Goal: Information Seeking & Learning: Learn about a topic

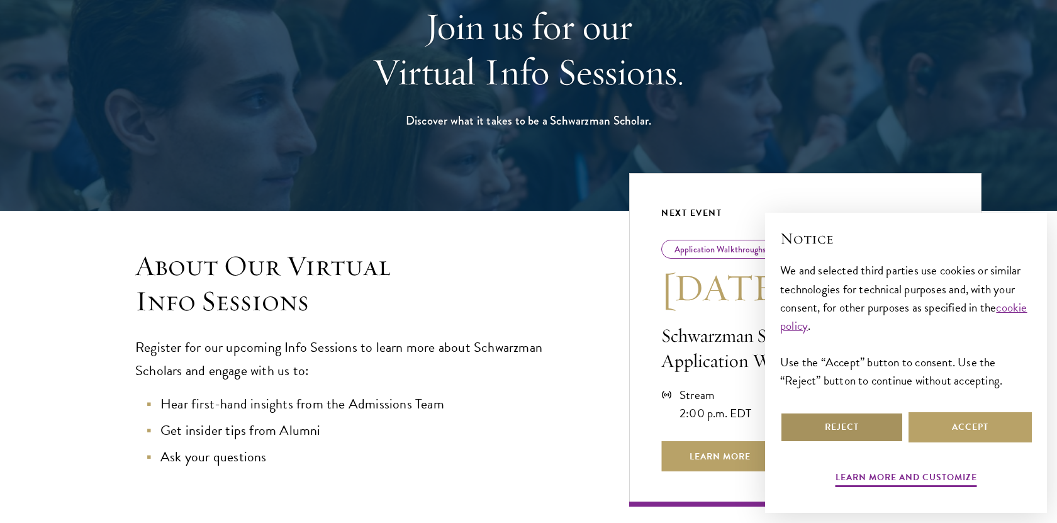
click at [852, 429] on button "Reject" at bounding box center [841, 427] width 123 height 30
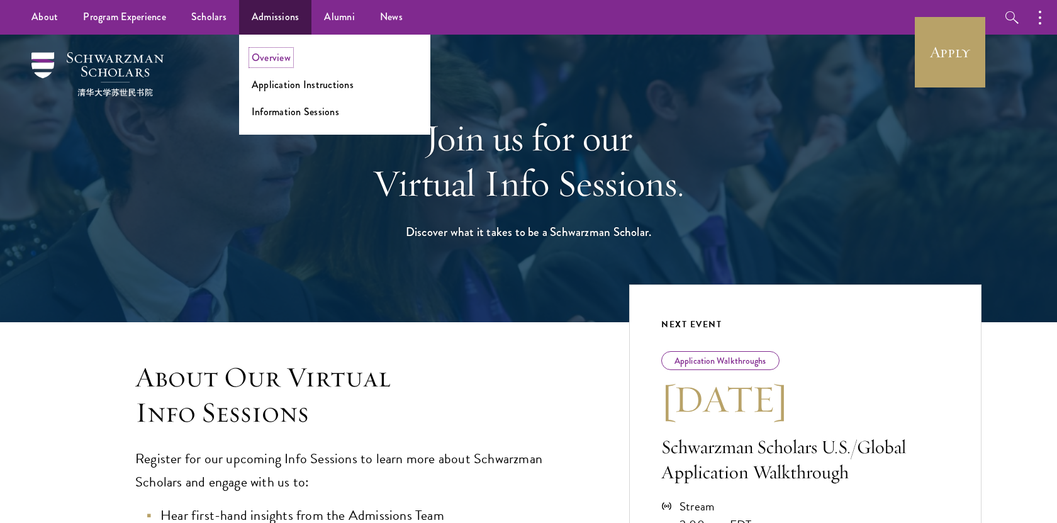
click at [276, 55] on link "Overview" at bounding box center [271, 57] width 39 height 14
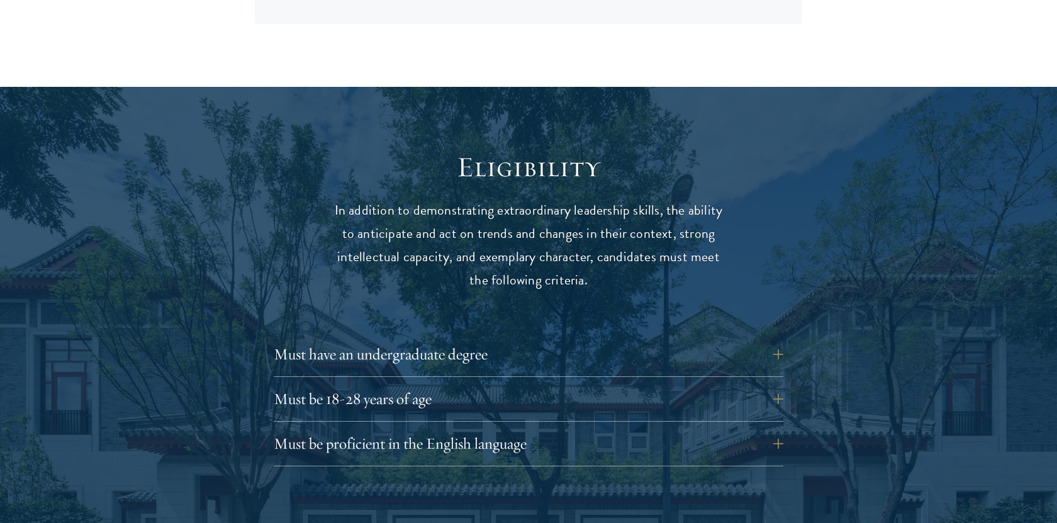
scroll to position [1538, 0]
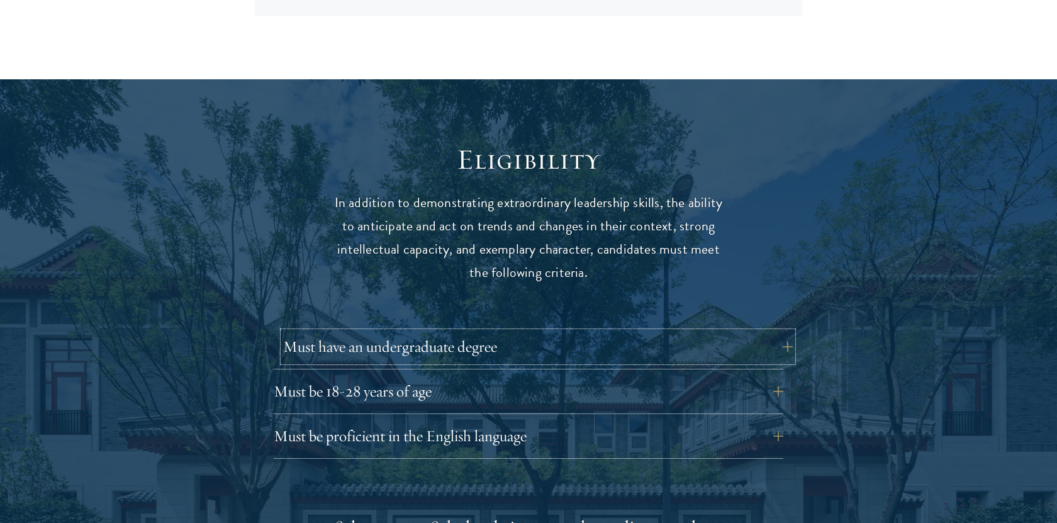
click at [649, 332] on button "Must have an undergraduate degree" at bounding box center [538, 347] width 510 height 30
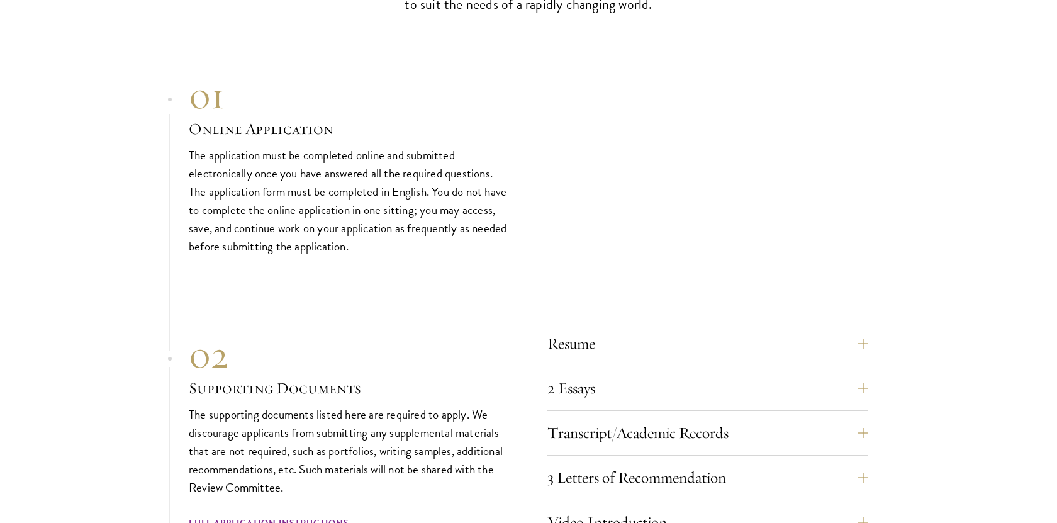
scroll to position [4253, 0]
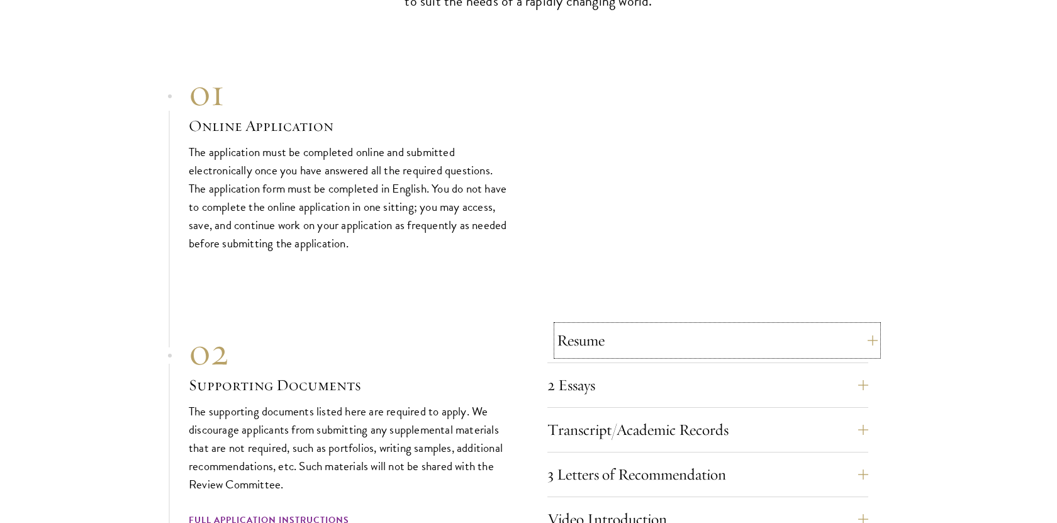
click at [863, 340] on button "Resume" at bounding box center [717, 340] width 321 height 30
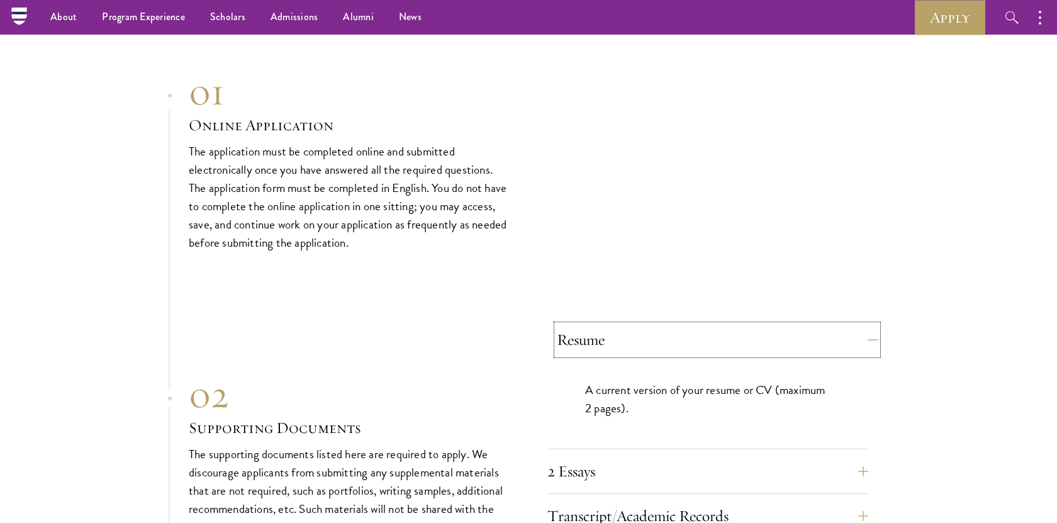
scroll to position [4075, 0]
click at [874, 335] on button "Resume" at bounding box center [717, 340] width 321 height 30
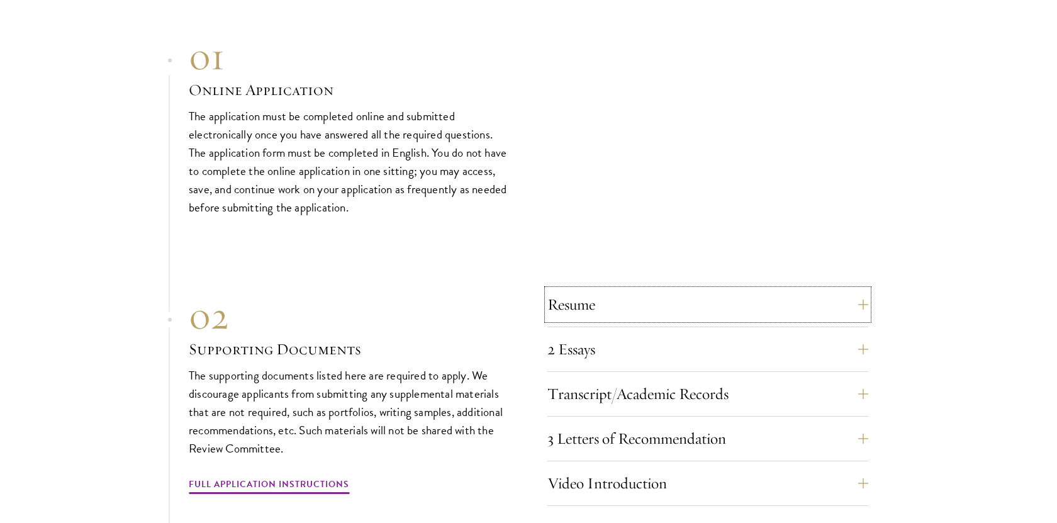
scroll to position [4112, 0]
click at [856, 433] on button "3 Letters of Recommendation" at bounding box center [717, 437] width 321 height 30
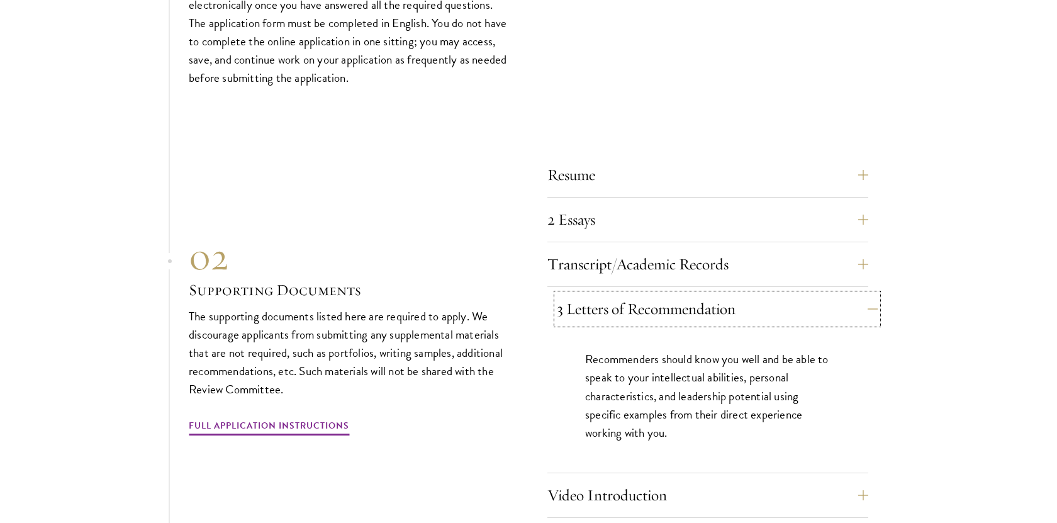
scroll to position [4244, 0]
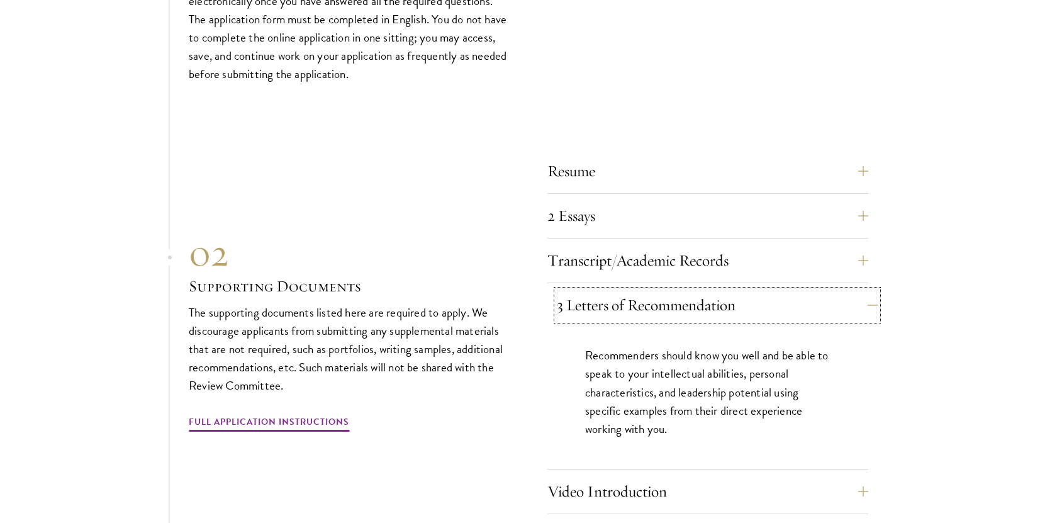
click at [827, 308] on button "3 Letters of Recommendation" at bounding box center [717, 305] width 321 height 30
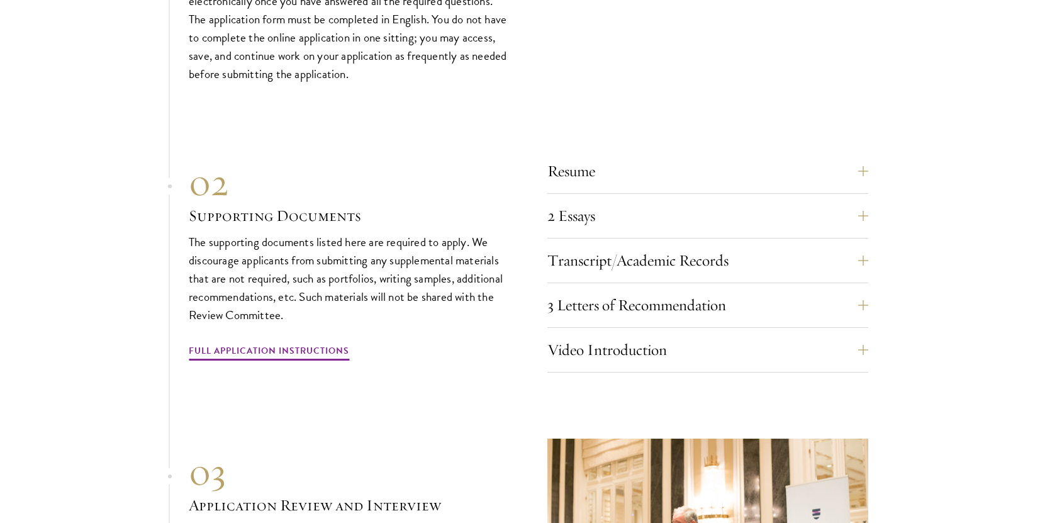
click at [796, 366] on div "Video Introduction Provide a short video self-introduction of no more than 1 mi…" at bounding box center [707, 354] width 321 height 38
click at [793, 357] on button "Video Introduction" at bounding box center [717, 350] width 321 height 30
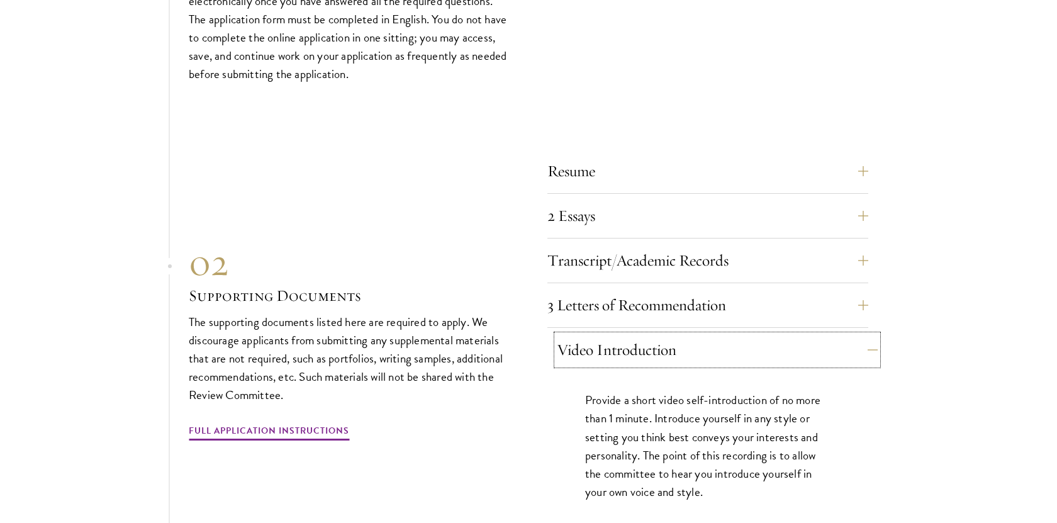
click at [793, 357] on button "Video Introduction" at bounding box center [717, 350] width 321 height 30
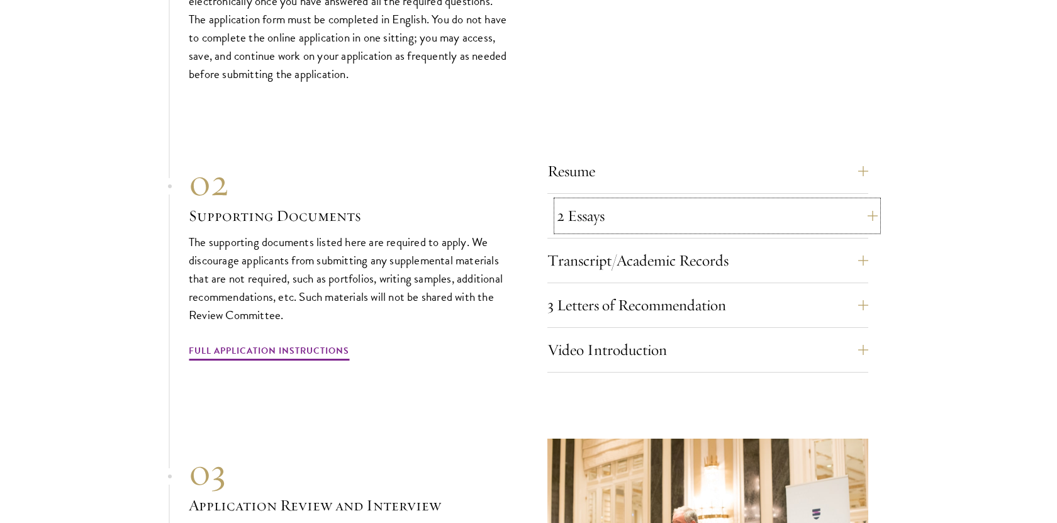
click at [806, 214] on button "2 Essays" at bounding box center [717, 216] width 321 height 30
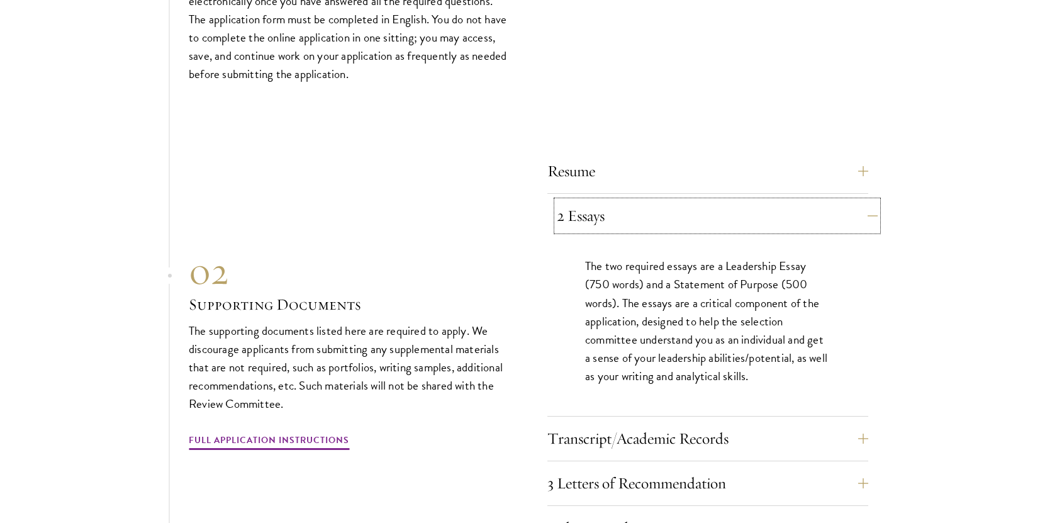
click at [806, 215] on button "2 Essays" at bounding box center [717, 216] width 321 height 30
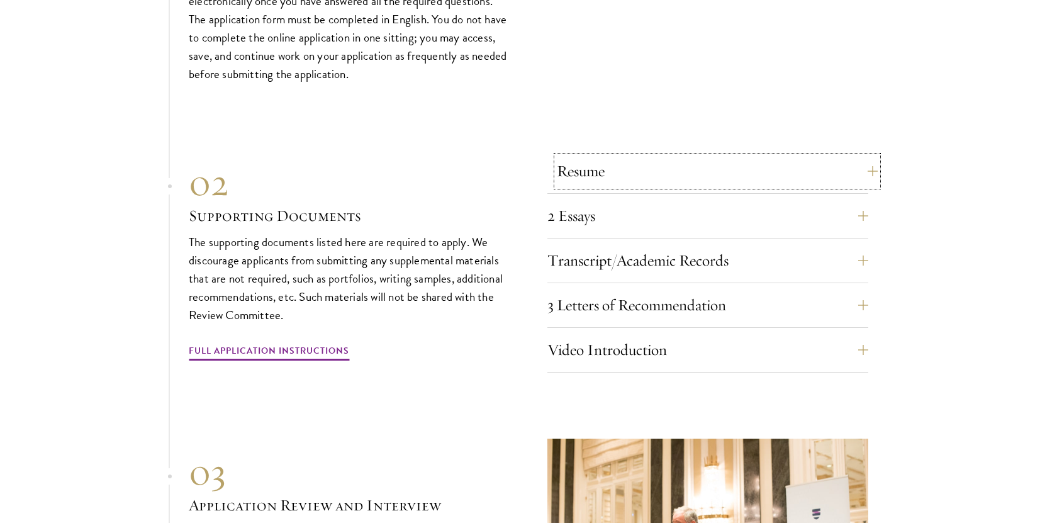
click at [781, 178] on button "Resume" at bounding box center [717, 171] width 321 height 30
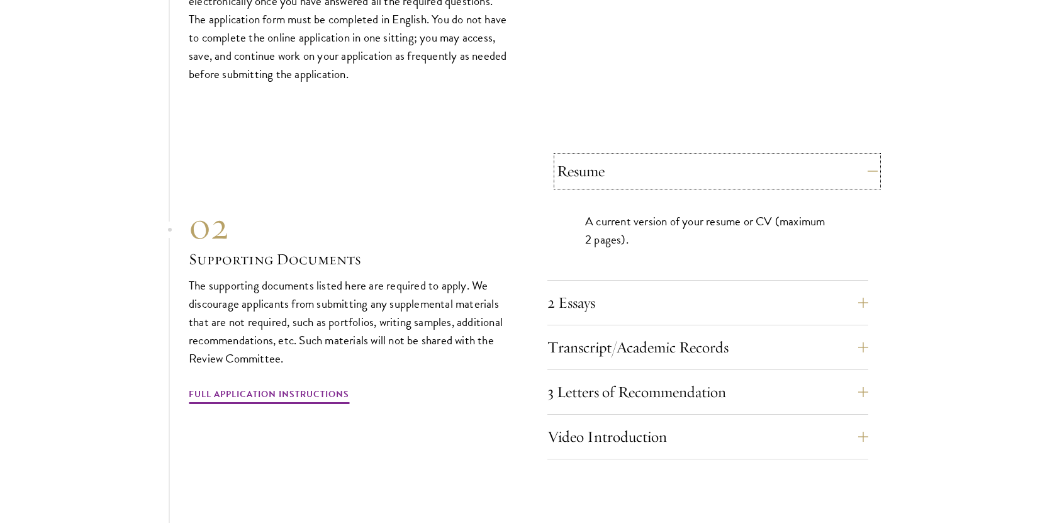
click at [781, 177] on button "Resume" at bounding box center [717, 171] width 321 height 30
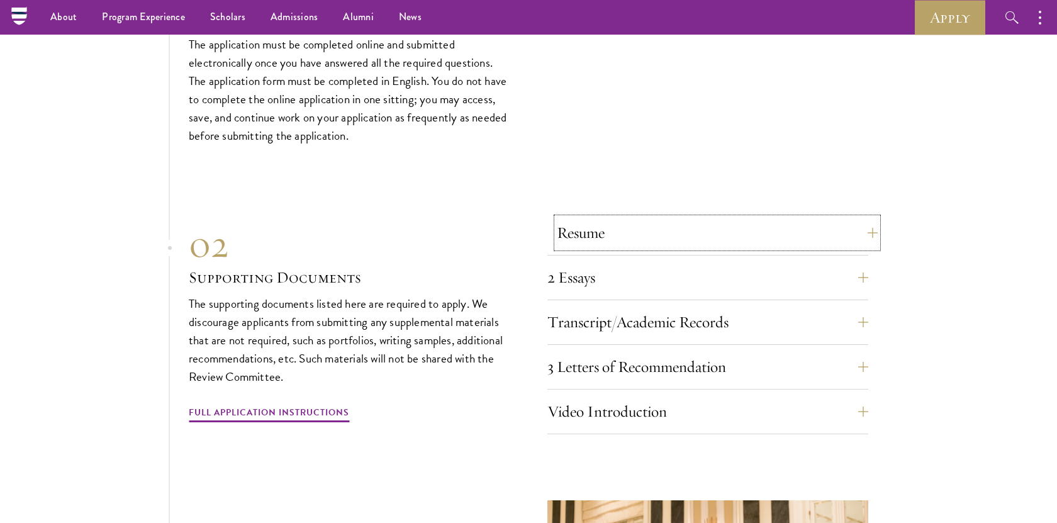
scroll to position [4181, 0]
click at [751, 142] on div "01 Online Application 01 Online Application The application must be completed o…" at bounding box center [528, 353] width 679 height 779
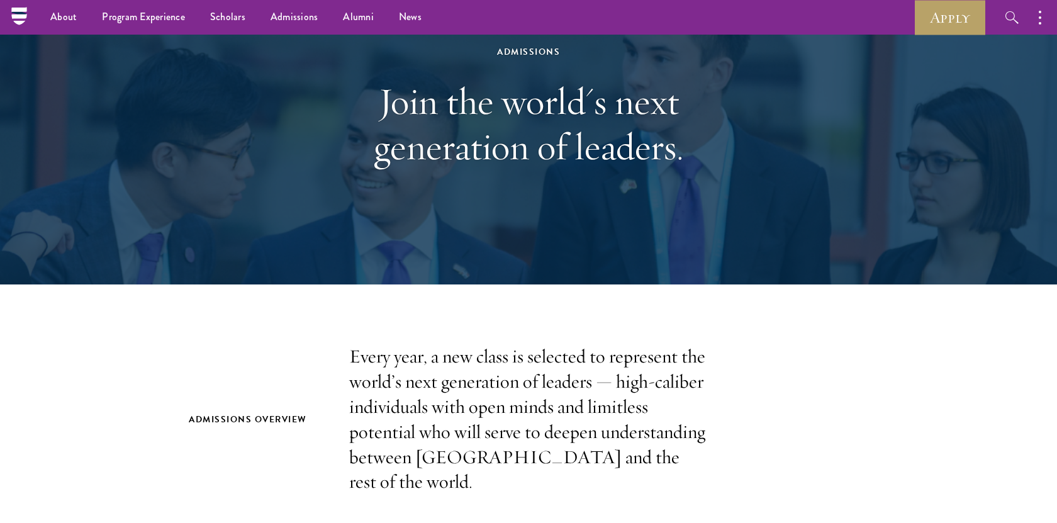
scroll to position [0, 0]
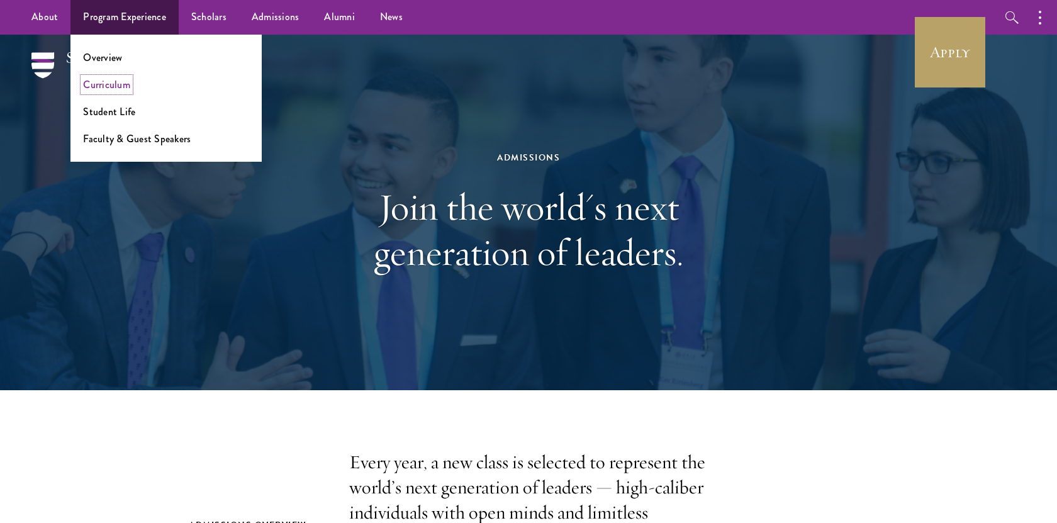
click at [108, 86] on link "Curriculum" at bounding box center [106, 84] width 47 height 14
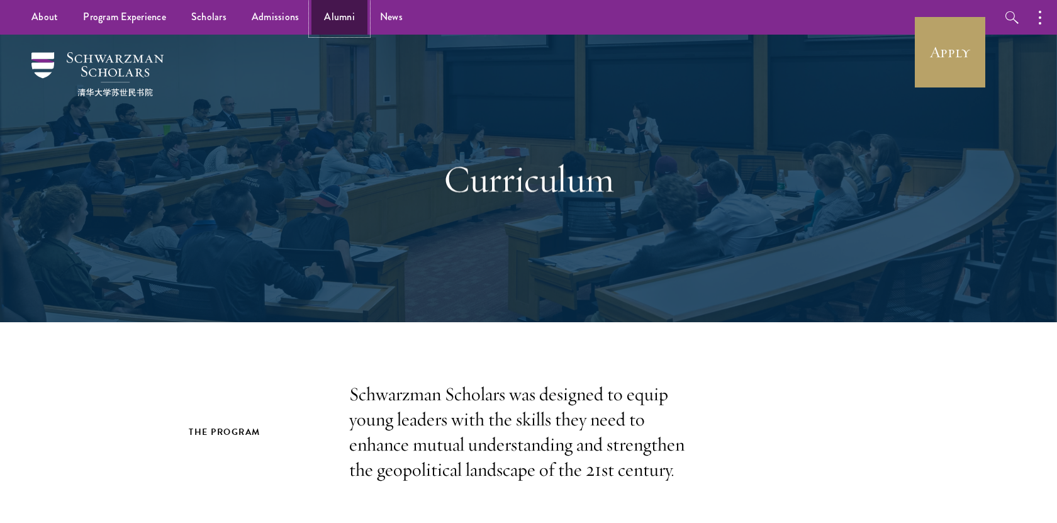
click at [329, 14] on link "Alumni" at bounding box center [339, 17] width 56 height 35
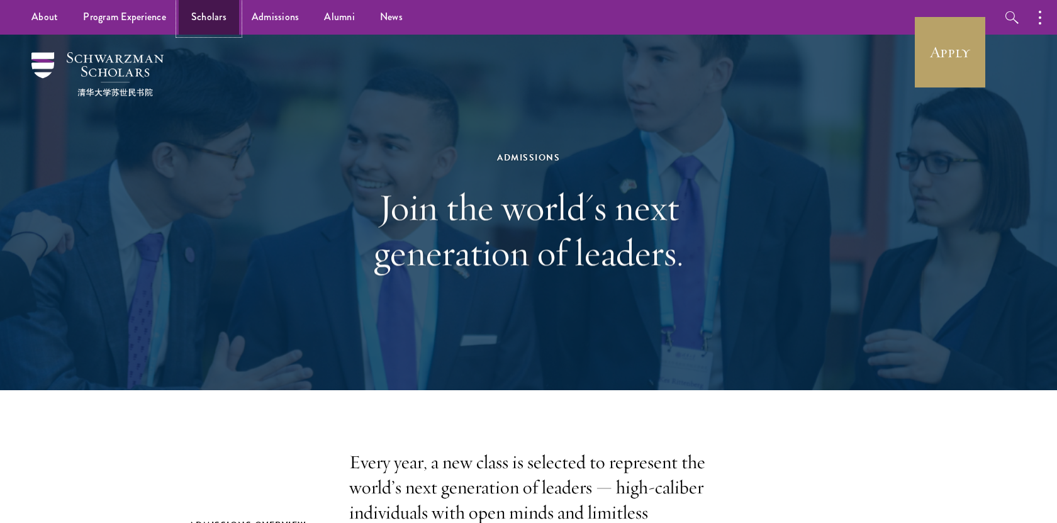
click at [205, 21] on link "Scholars" at bounding box center [209, 17] width 60 height 35
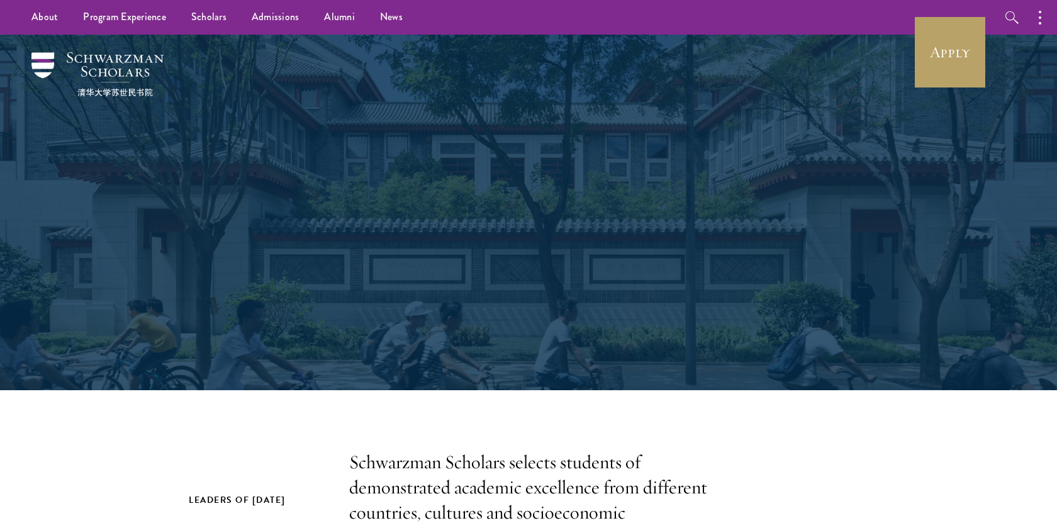
click at [146, 17] on link "Program Experience" at bounding box center [124, 17] width 108 height 35
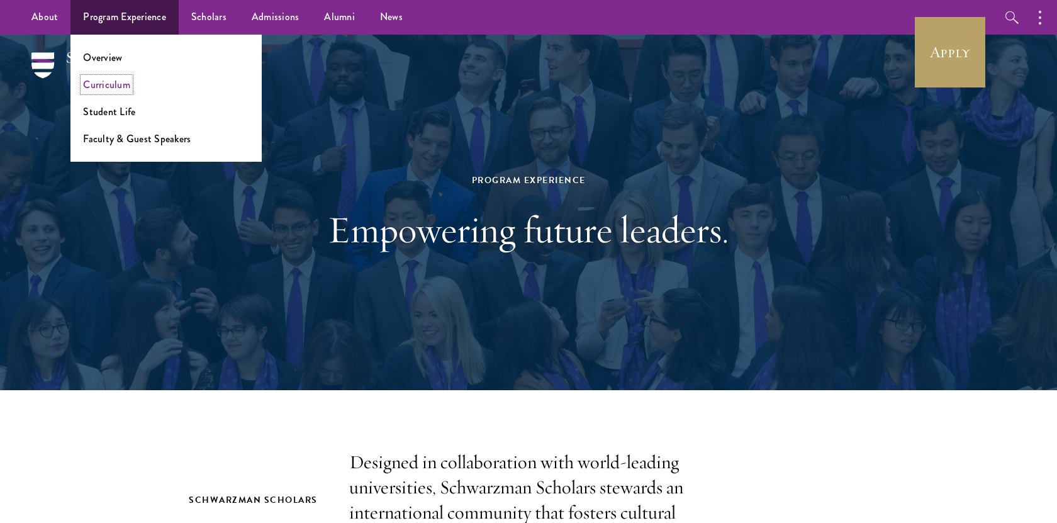
click at [111, 84] on link "Curriculum" at bounding box center [106, 84] width 47 height 14
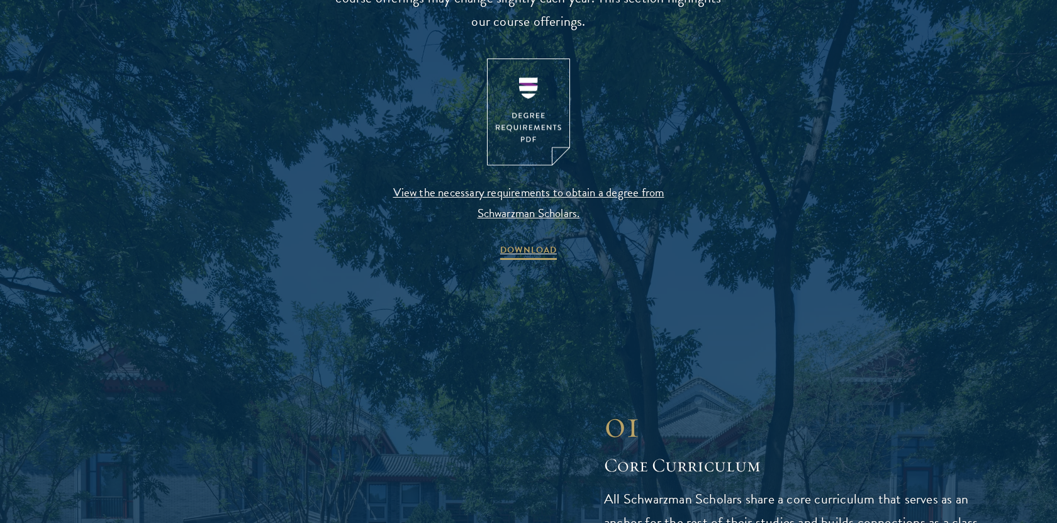
scroll to position [1349, 0]
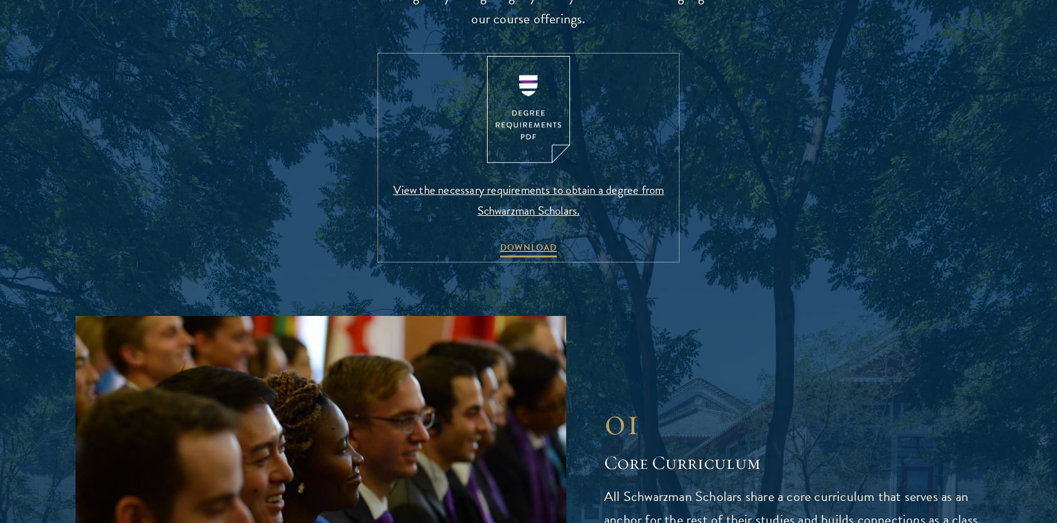
click at [522, 114] on img at bounding box center [528, 110] width 83 height 108
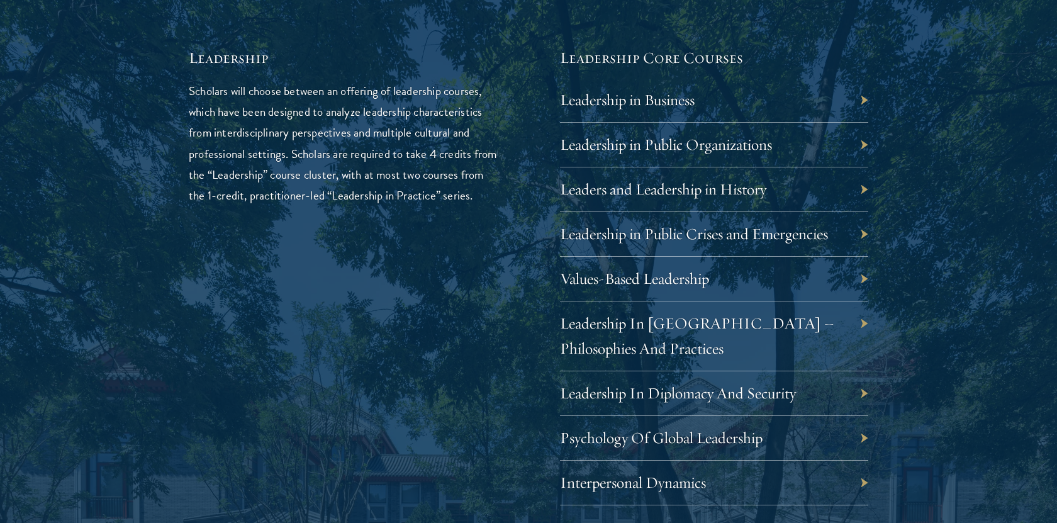
scroll to position [2145, 0]
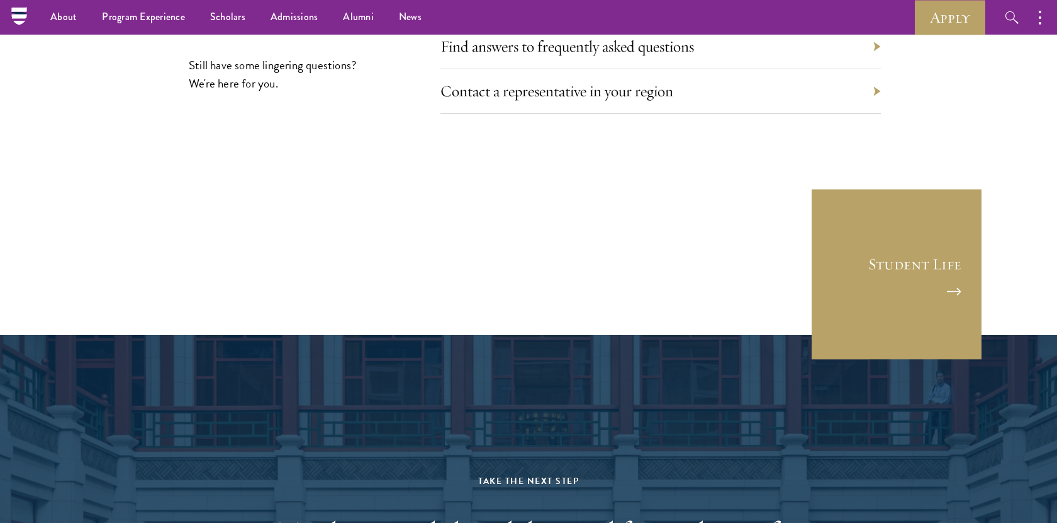
scroll to position [7252, 0]
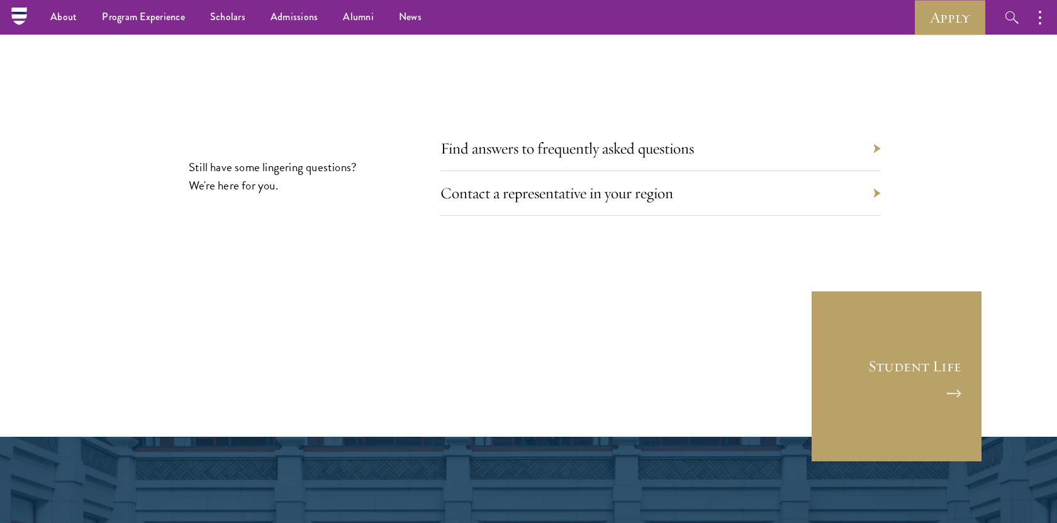
click at [823, 126] on div "Find answers to frequently asked questions" at bounding box center [660, 148] width 440 height 45
click at [870, 126] on div "Find answers to frequently asked questions" at bounding box center [660, 148] width 440 height 45
click at [622, 138] on link "Find answers to frequently asked questions" at bounding box center [577, 148] width 254 height 20
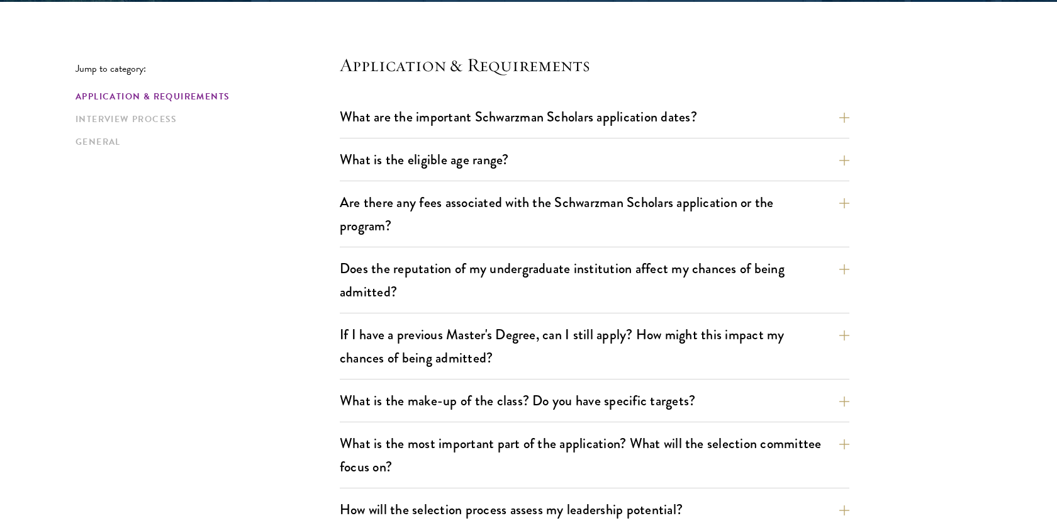
scroll to position [326, 0]
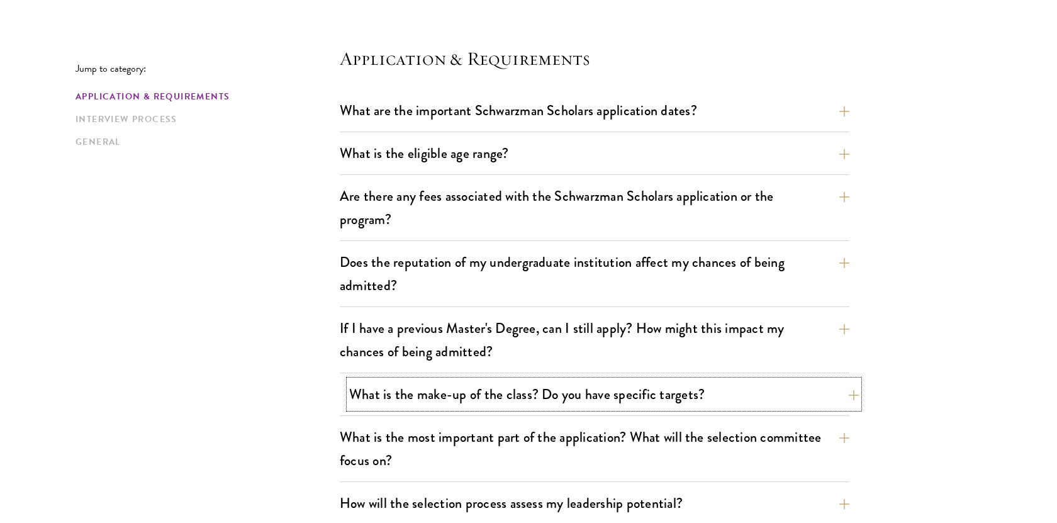
click at [834, 394] on button "What is the make-up of the class? Do you have specific targets?" at bounding box center [604, 394] width 510 height 28
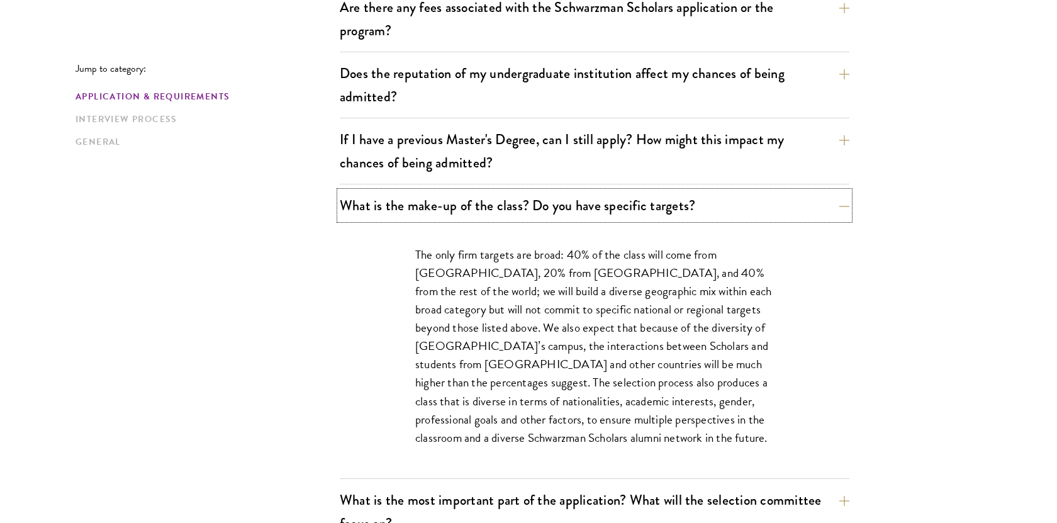
scroll to position [516, 0]
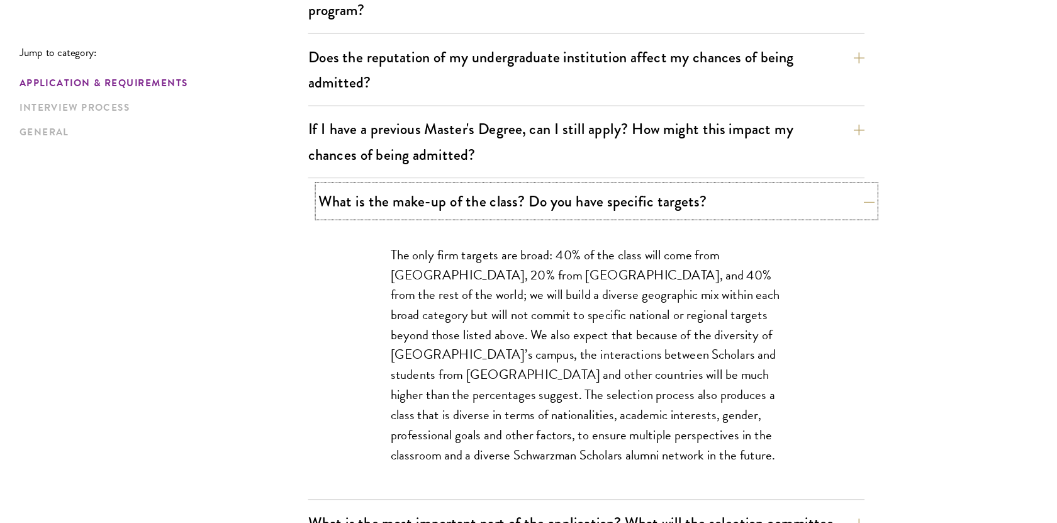
click at [839, 201] on button "What is the make-up of the class? Do you have specific targets?" at bounding box center [604, 205] width 510 height 28
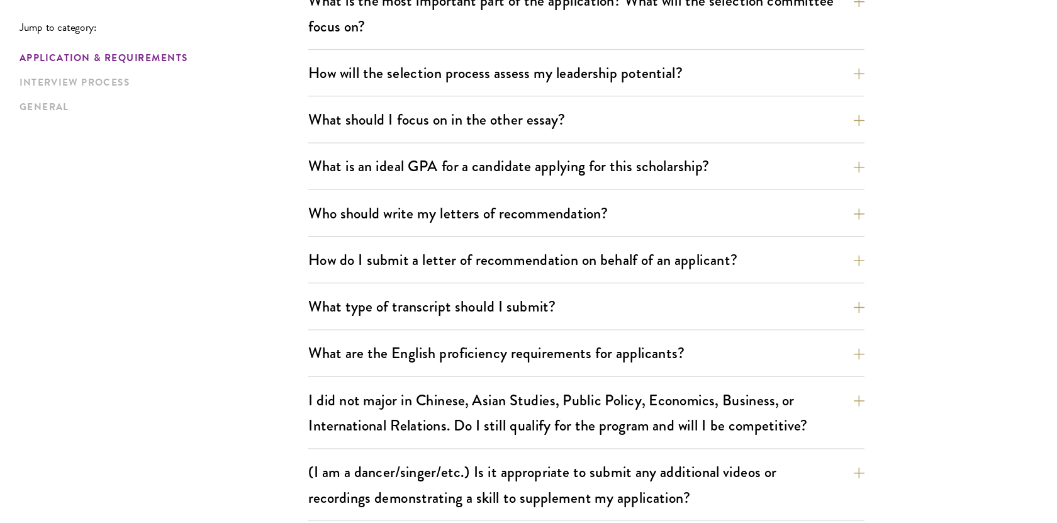
scroll to position [722, 0]
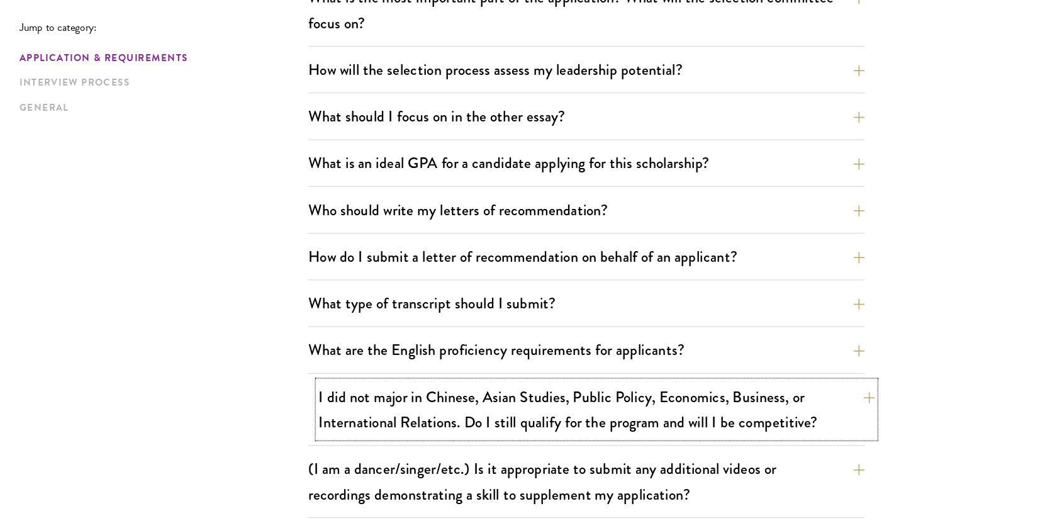
click at [851, 419] on button "I did not major in Chinese, Asian Studies, Public Policy, Economics, Business, …" at bounding box center [604, 419] width 510 height 52
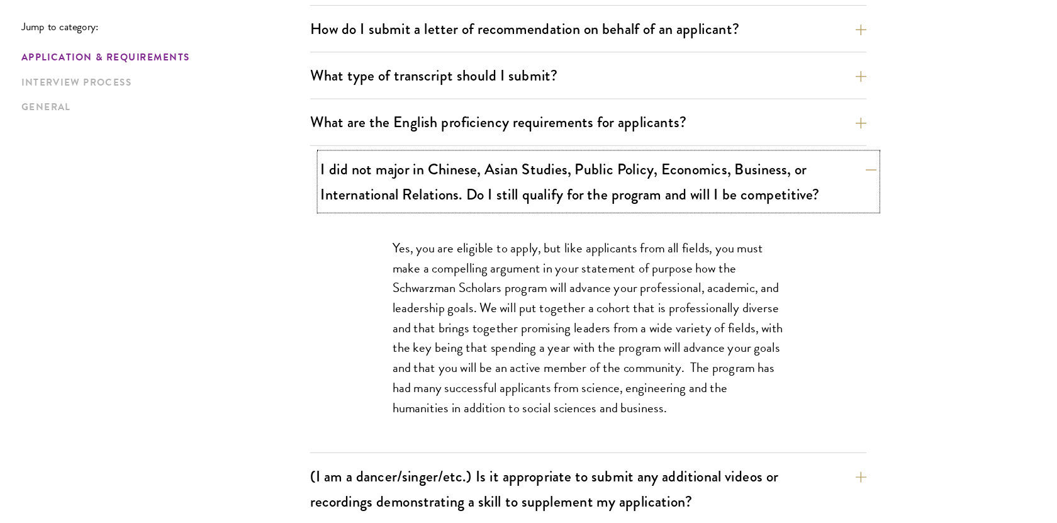
scroll to position [930, 0]
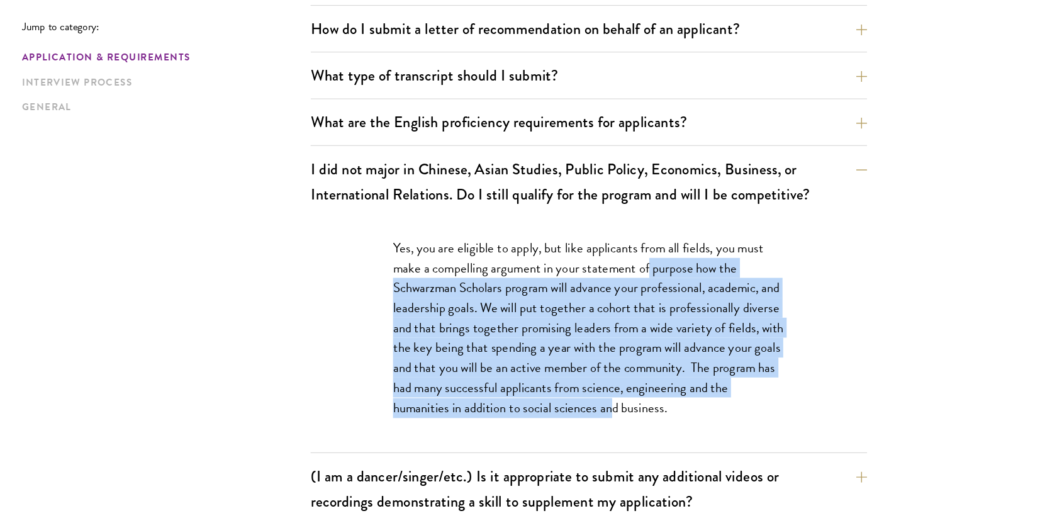
drag, startPoint x: 652, startPoint y: 293, endPoint x: 714, endPoint y: 420, distance: 141.0
click at [714, 420] on p "Yes, you are eligible to apply, but like applicants from all fields, you must m…" at bounding box center [594, 344] width 359 height 165
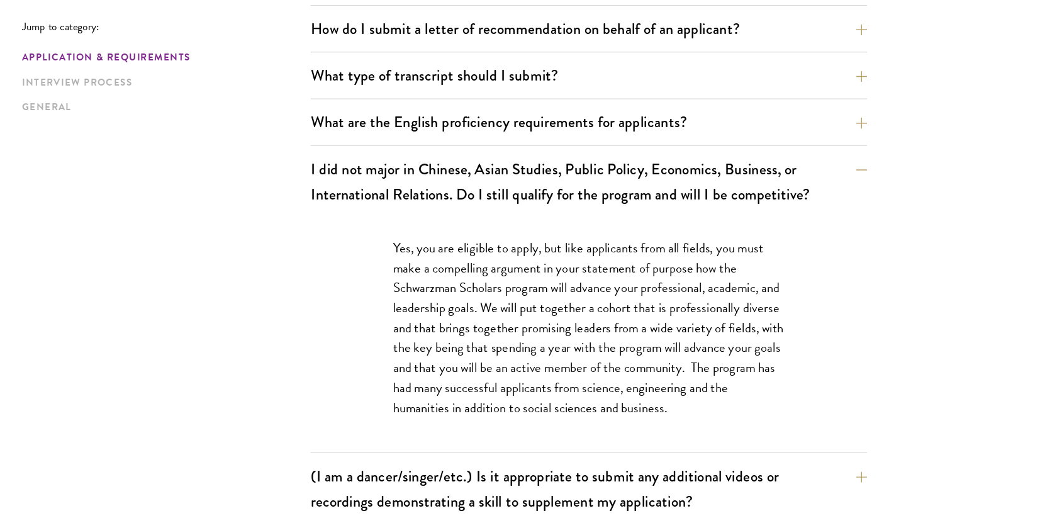
click at [748, 367] on p "Yes, you are eligible to apply, but like applicants from all fields, you must m…" at bounding box center [594, 344] width 359 height 165
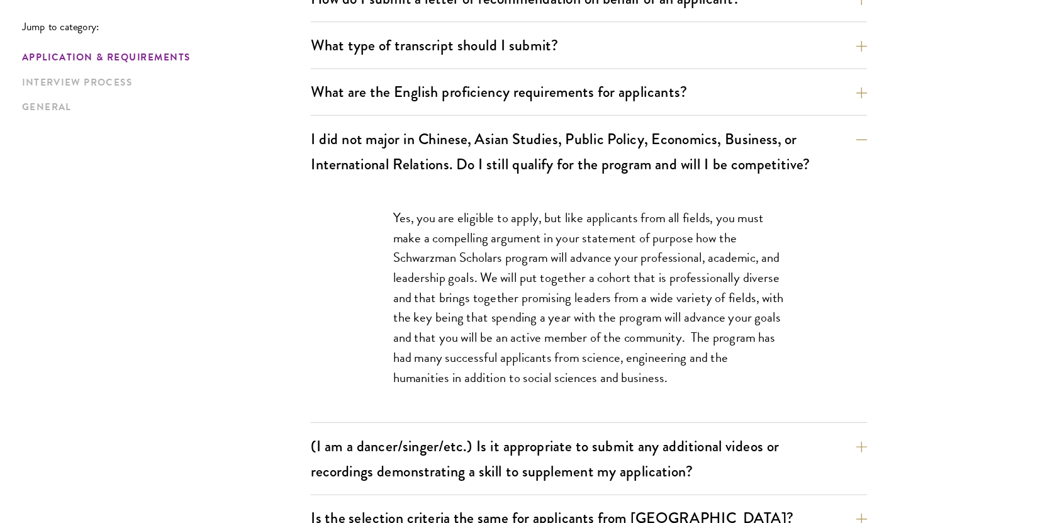
scroll to position [961, 0]
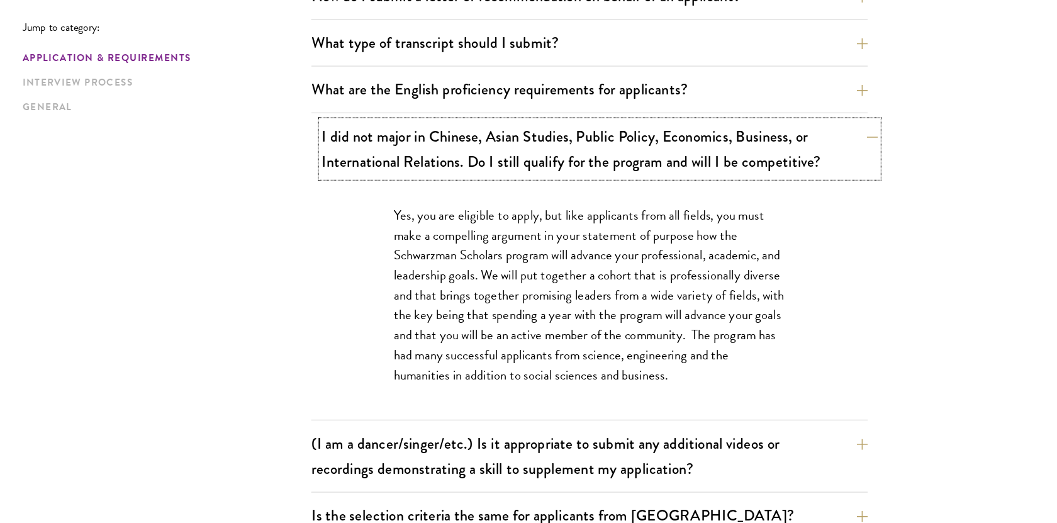
click at [846, 165] on button "I did not major in Chinese, Asian Studies, Public Policy, Economics, Business, …" at bounding box center [604, 180] width 510 height 52
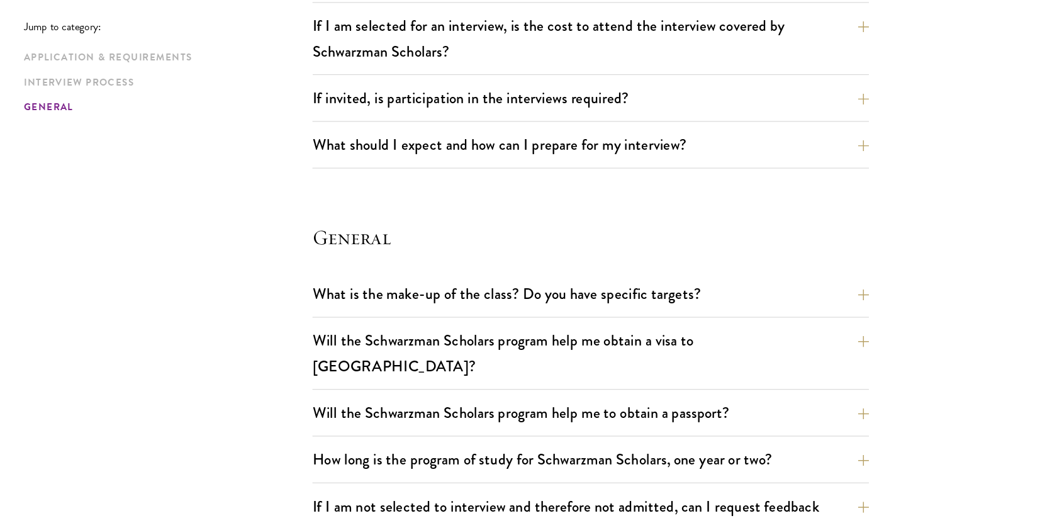
scroll to position [1615, 0]
click at [838, 304] on button "What is the make-up of the class? Do you have specific targets?" at bounding box center [604, 312] width 510 height 28
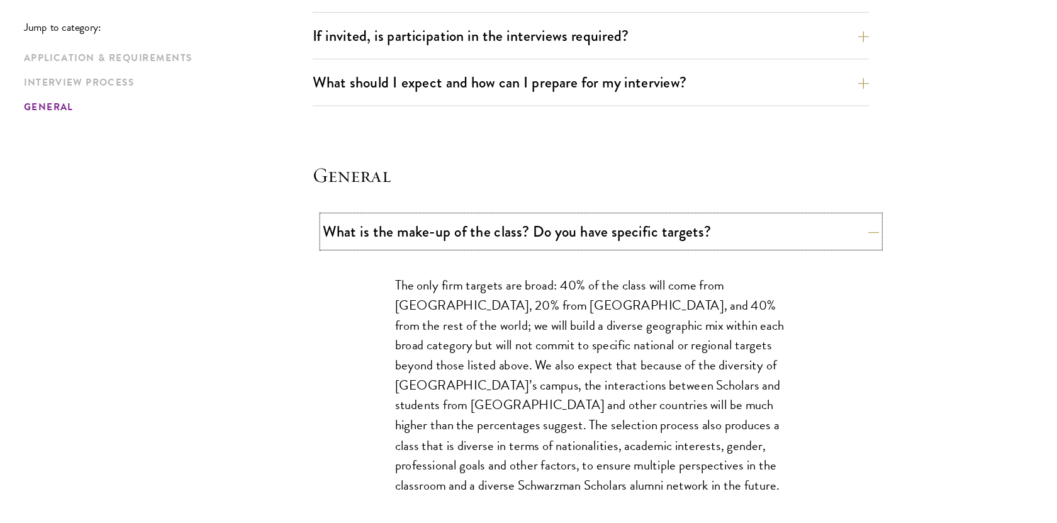
scroll to position [1672, 0]
click at [832, 255] on button "What is the make-up of the class? Do you have specific targets?" at bounding box center [604, 255] width 510 height 28
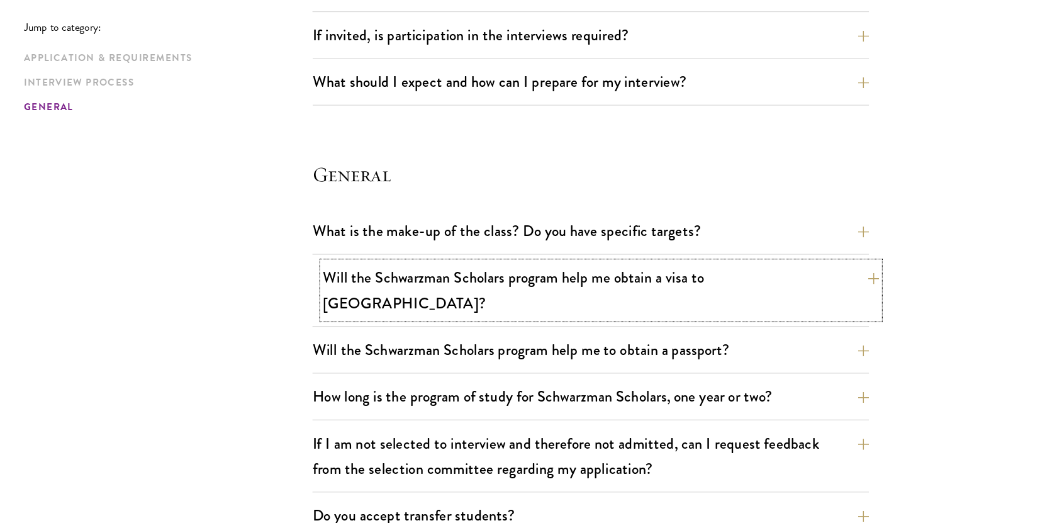
click at [834, 296] on button "Will the Schwarzman Scholars program help me obtain a visa to China?" at bounding box center [604, 310] width 510 height 52
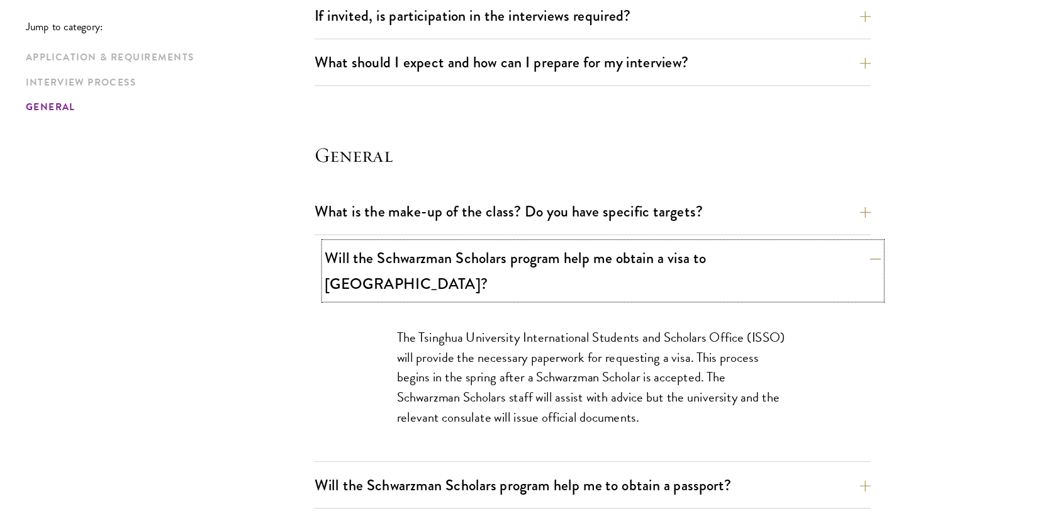
scroll to position [1690, 0]
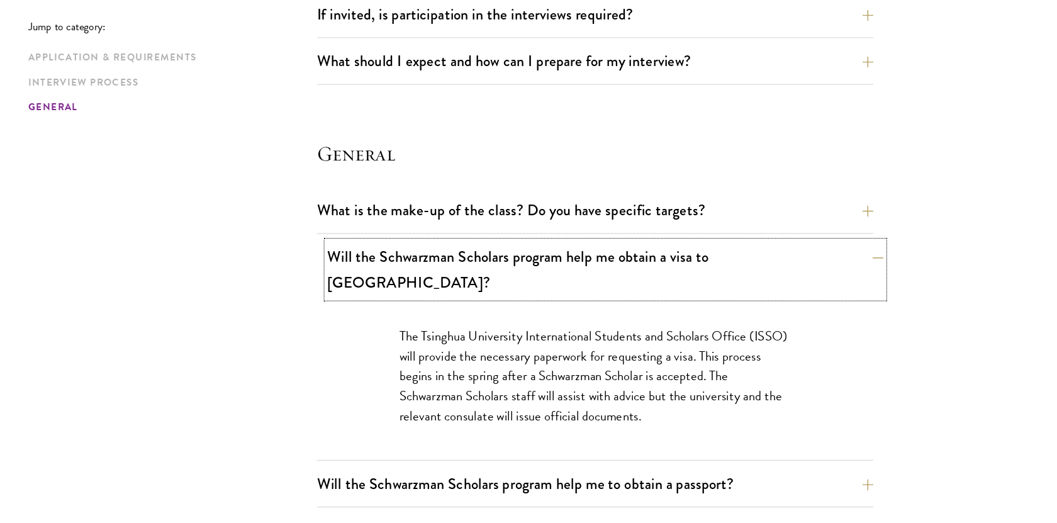
click at [825, 267] on button "Will the Schwarzman Scholars program help me obtain a visa to China?" at bounding box center [604, 291] width 510 height 52
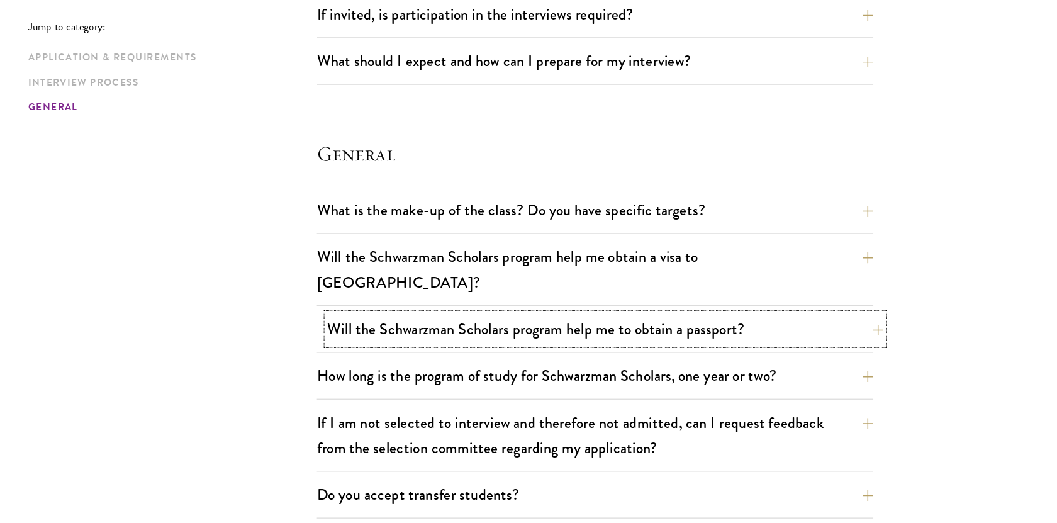
click at [802, 331] on button "Will the Schwarzman Scholars program help me to obtain a passport?" at bounding box center [604, 345] width 510 height 28
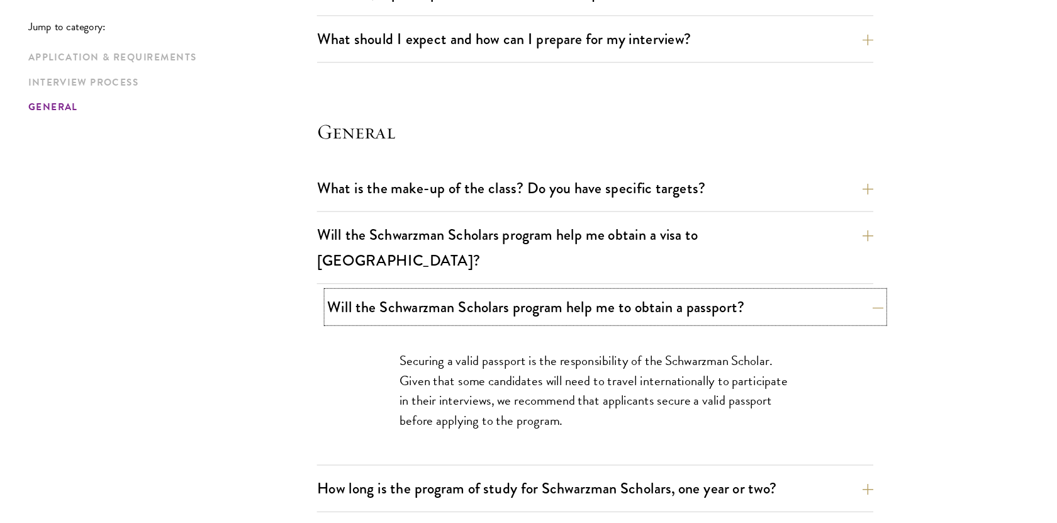
scroll to position [1711, 0]
click at [802, 310] on button "Will the Schwarzman Scholars program help me to obtain a passport?" at bounding box center [604, 324] width 510 height 28
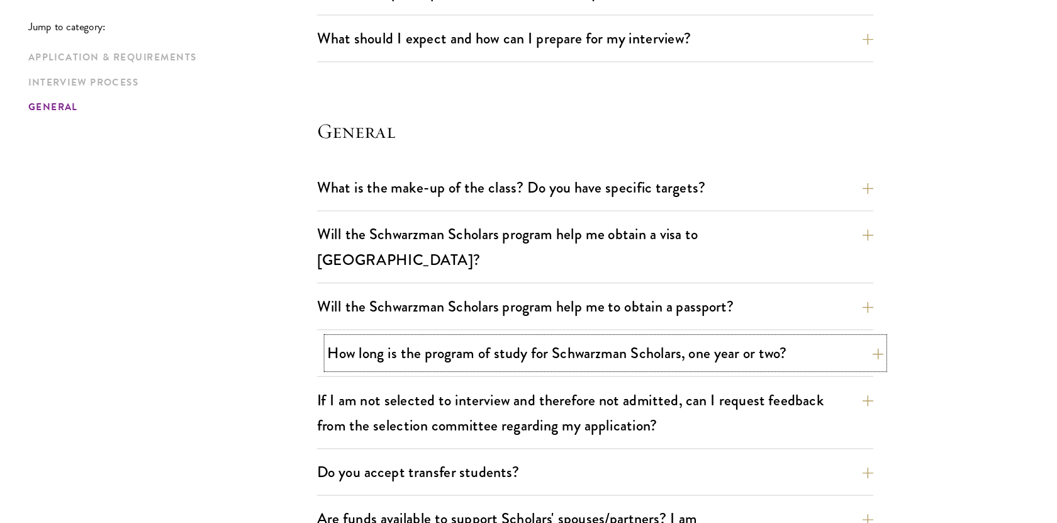
click at [801, 353] on button "How long is the program of study for Schwarzman Scholars, one year or two?" at bounding box center [604, 367] width 510 height 28
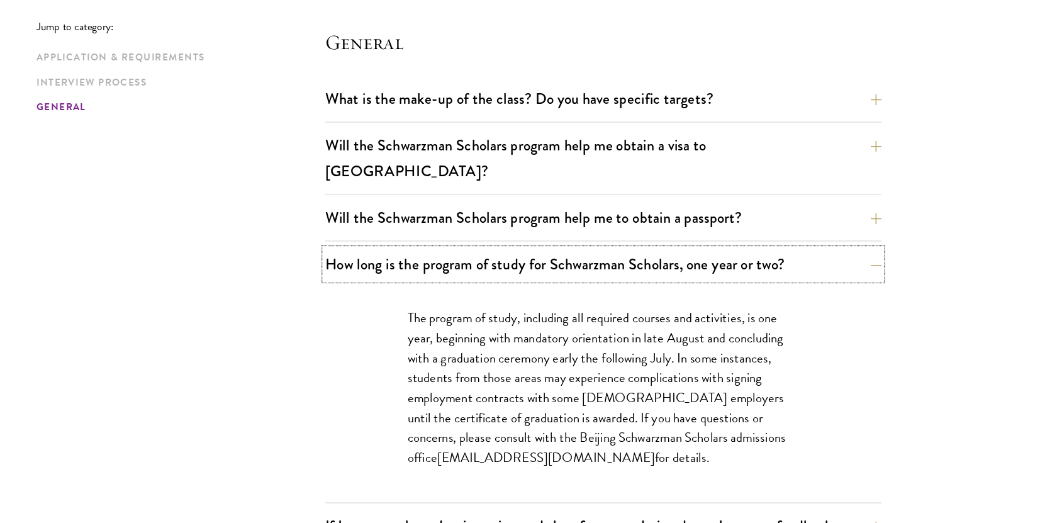
scroll to position [1814, 0]
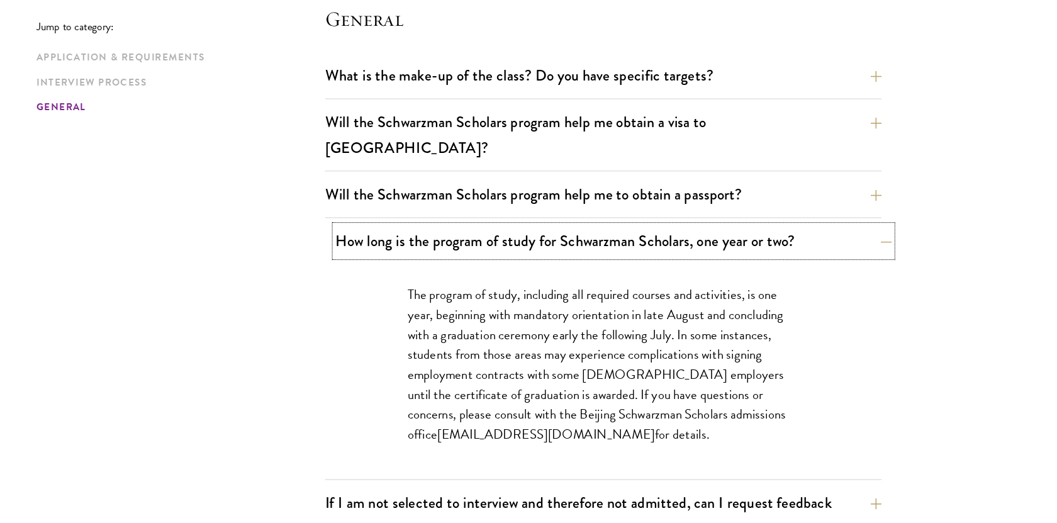
click at [789, 250] on button "How long is the program of study for Schwarzman Scholars, one year or two?" at bounding box center [604, 264] width 510 height 28
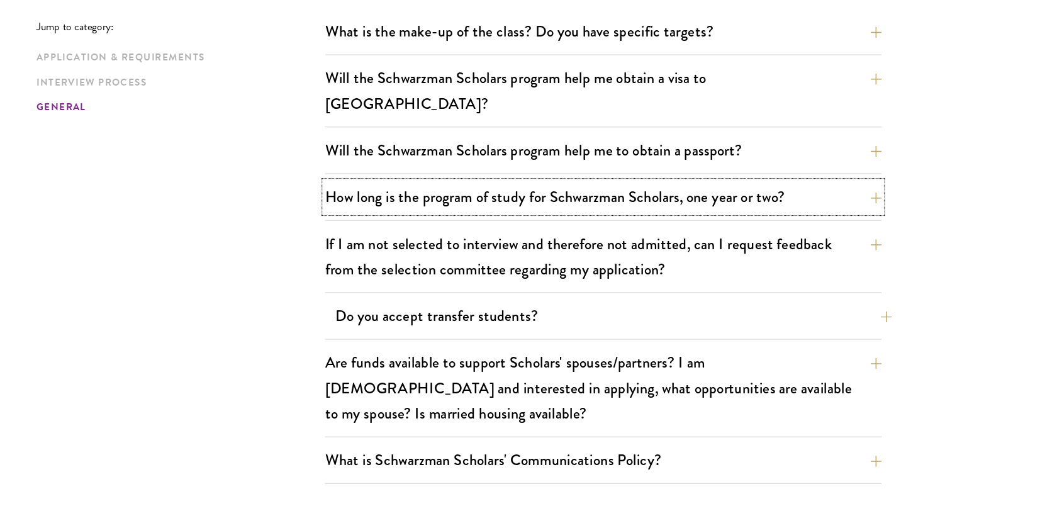
scroll to position [1861, 0]
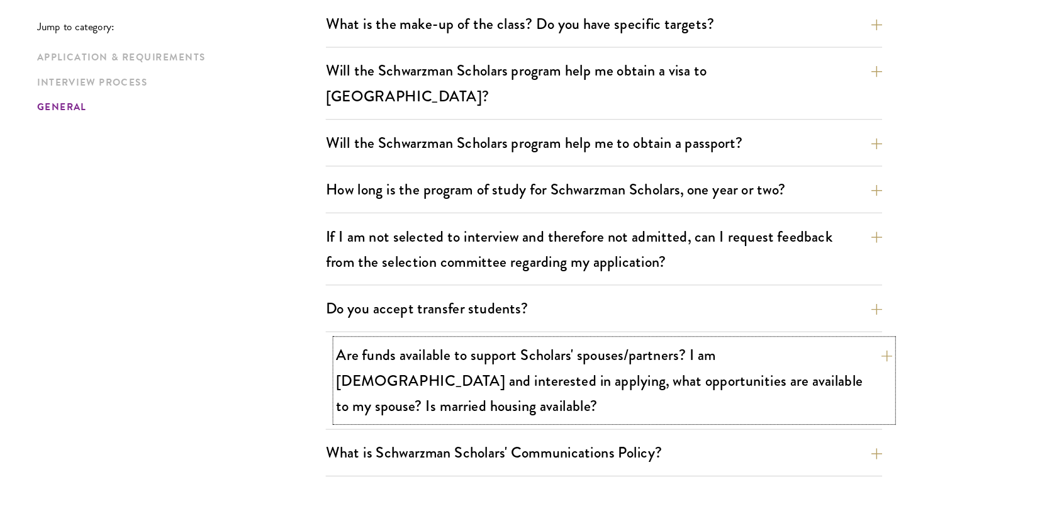
click at [752, 362] on button "Are funds available to support Scholars' spouses/partners? I am married and int…" at bounding box center [604, 392] width 510 height 75
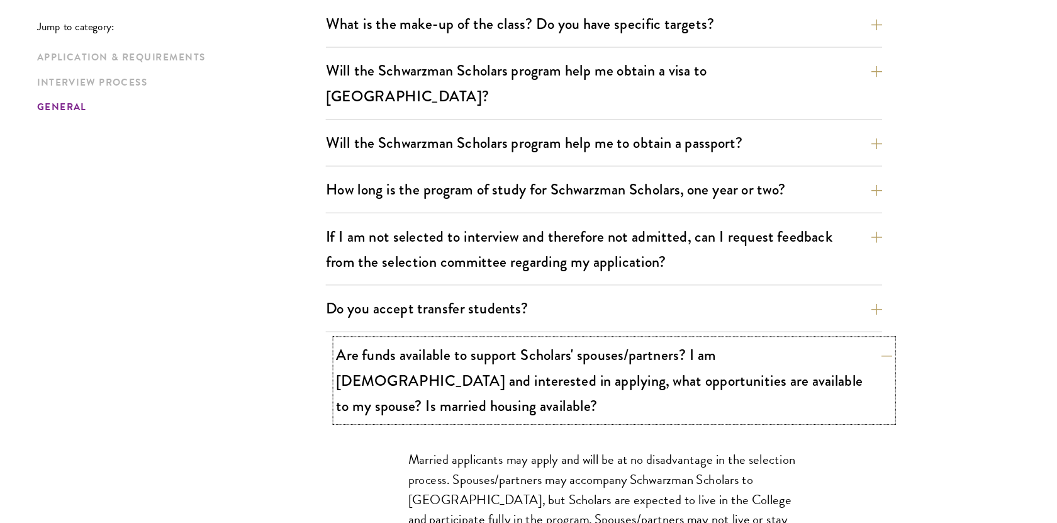
click at [752, 362] on button "Are funds available to support Scholars' spouses/partners? I am married and int…" at bounding box center [604, 392] width 510 height 75
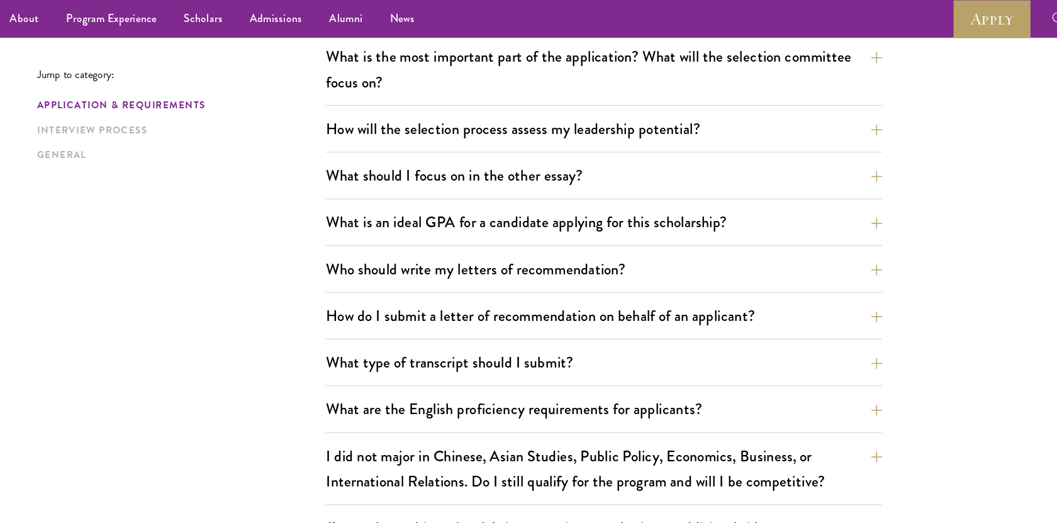
scroll to position [191, 0]
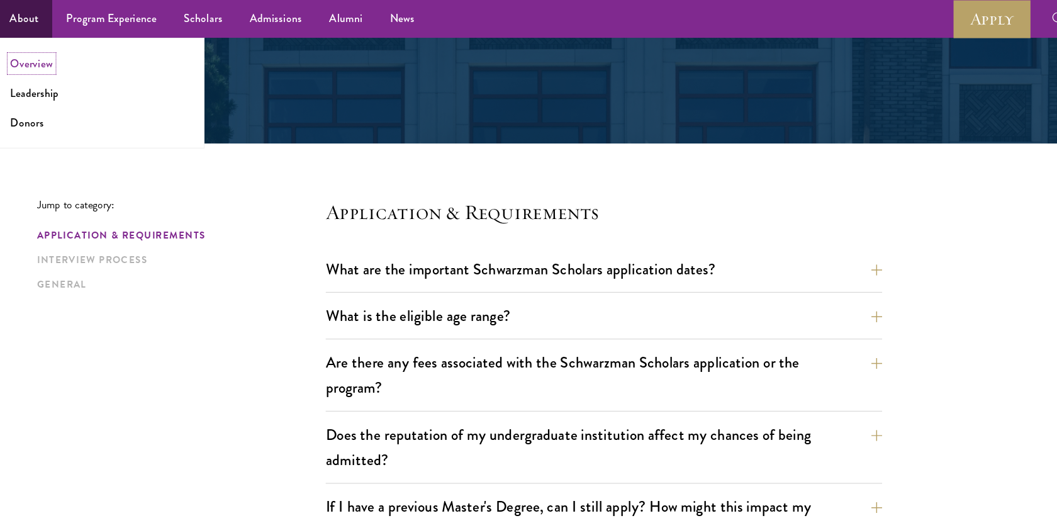
click at [65, 60] on link "Overview" at bounding box center [70, 58] width 39 height 14
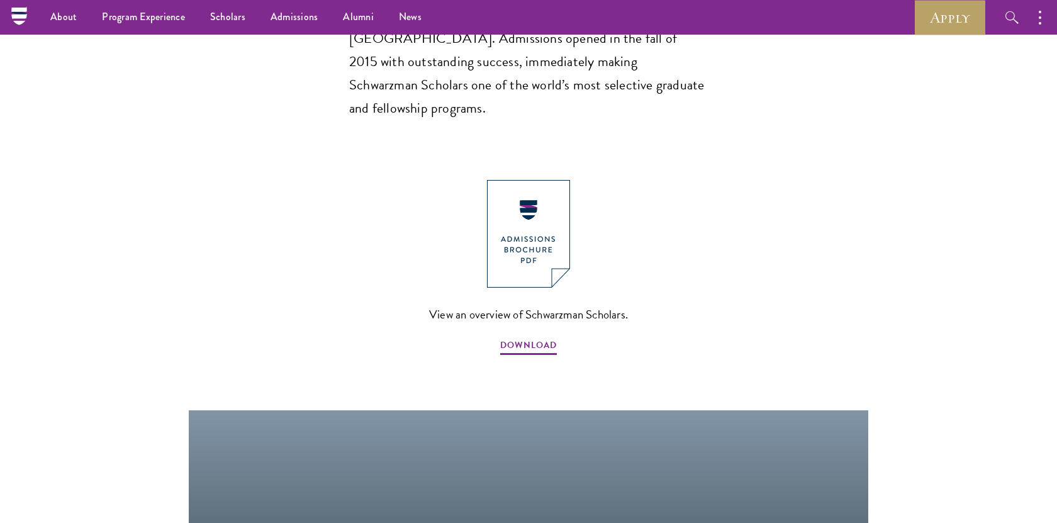
scroll to position [868, 0]
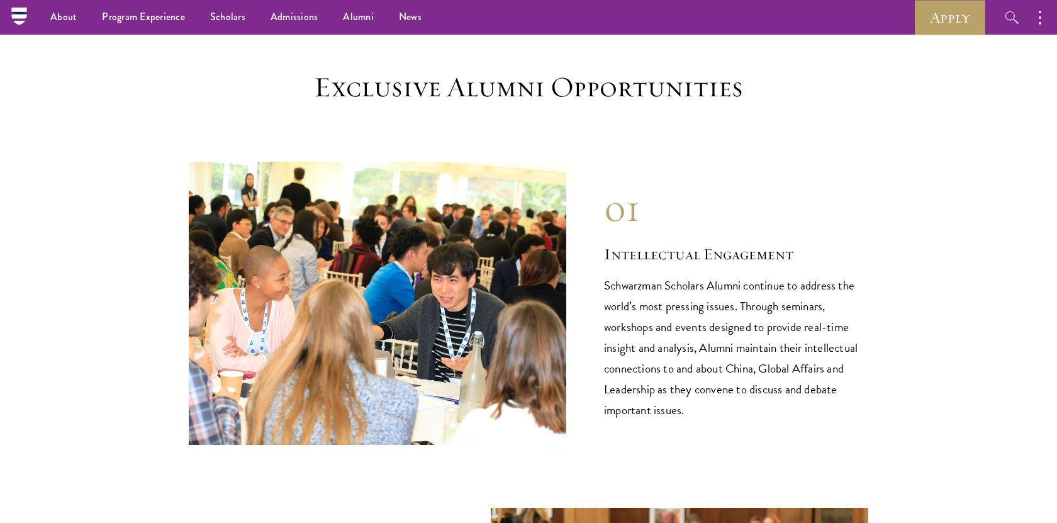
scroll to position [1091, 0]
